Goal: Complete application form

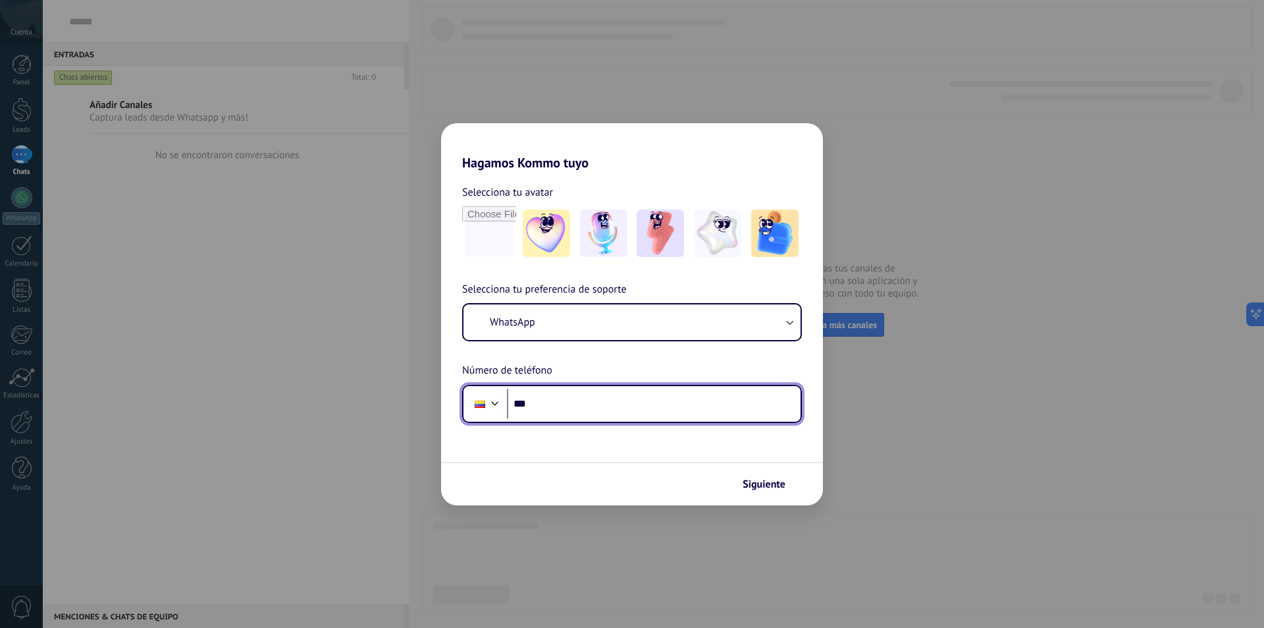
click at [606, 407] on input "***" at bounding box center [654, 403] width 294 height 30
type input "**********"
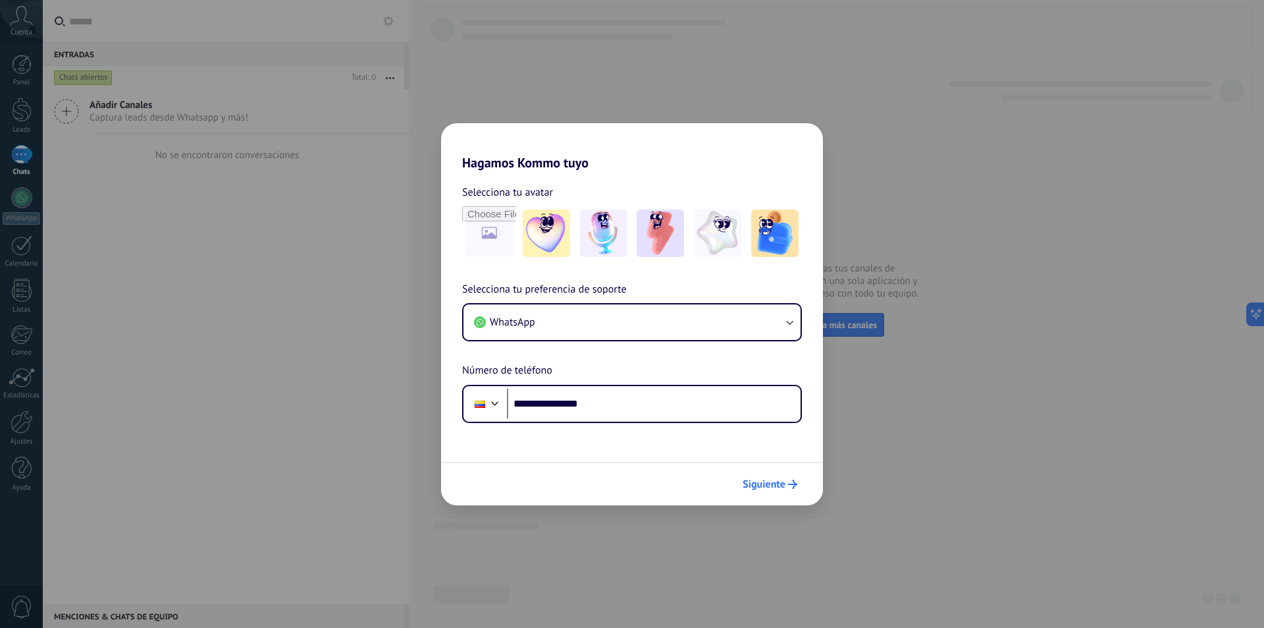
click at [778, 482] on span "Siguiente" at bounding box center [764, 483] width 43 height 9
